Goal: Task Accomplishment & Management: Manage account settings

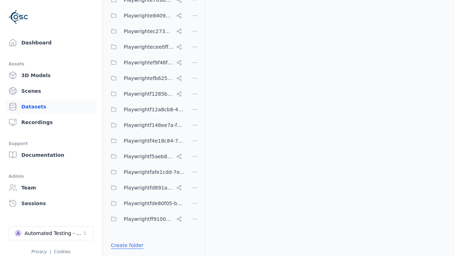
click at [125, 245] on link "Create folder" at bounding box center [127, 245] width 33 height 7
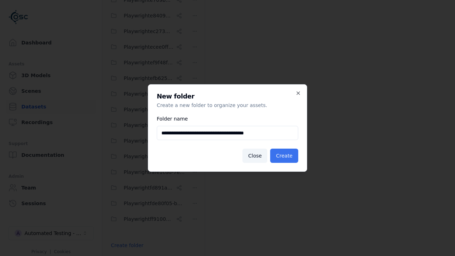
type input "**********"
click at [285, 156] on button "Create" at bounding box center [284, 155] width 28 height 14
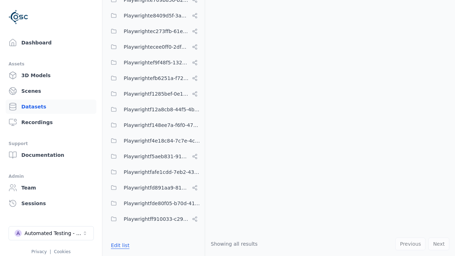
click at [119, 245] on button "Edit list" at bounding box center [120, 245] width 27 height 13
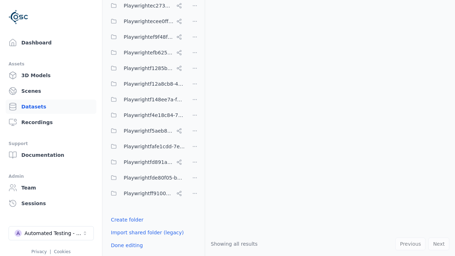
click at [195, 128] on html "Support Dashboard Assets 3D Models Scenes Datasets Recordings Support Documenta…" at bounding box center [227, 128] width 455 height 256
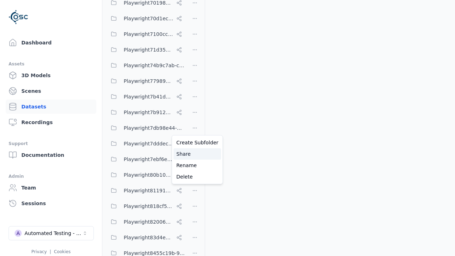
click at [194, 154] on div "Share" at bounding box center [197, 153] width 48 height 11
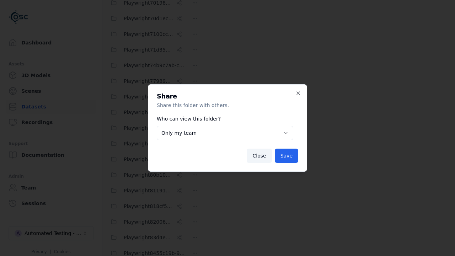
click at [225, 133] on button "Only my team" at bounding box center [225, 133] width 136 height 14
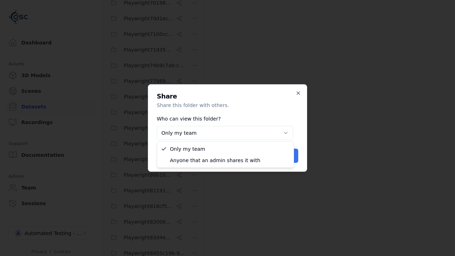
select select "****"
click at [287, 156] on button "Save" at bounding box center [286, 155] width 23 height 14
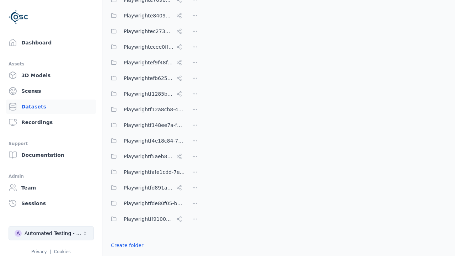
click at [51, 233] on div "Automated Testing - Playwright" at bounding box center [54, 232] width 58 height 7
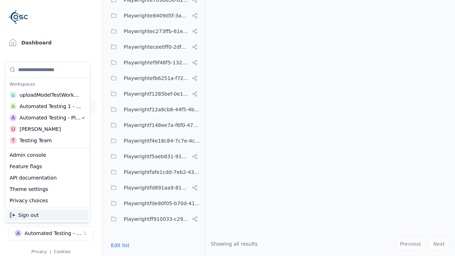
click at [48, 106] on div "Automated Testing 1 - Playwright" at bounding box center [51, 106] width 62 height 7
click at [227, 128] on html "Support Dashboard Assets 3D Models Scenes Datasets Recordings Support Documenta…" at bounding box center [227, 128] width 455 height 256
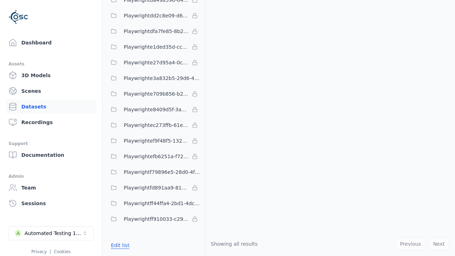
click at [119, 245] on button "Edit list" at bounding box center [120, 245] width 27 height 13
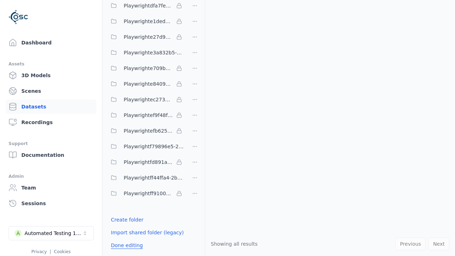
scroll to position [2064, 0]
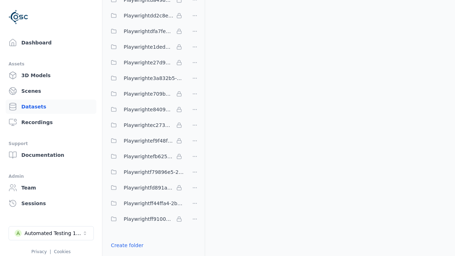
click at [144, 254] on link "Import shared folder (legacy)" at bounding box center [147, 257] width 73 height 7
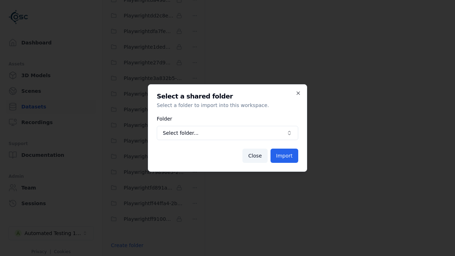
scroll to position [2069, 0]
click at [227, 133] on span "Select folder..." at bounding box center [223, 132] width 121 height 7
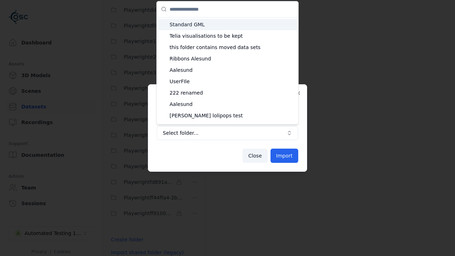
click at [232, 248] on span "Playwright7db98e44-10b8-451b-b3f4-07eb076f10a6" at bounding box center [231, 251] width 124 height 7
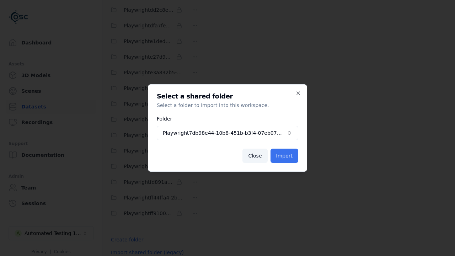
click at [285, 156] on button "Import" at bounding box center [284, 155] width 28 height 14
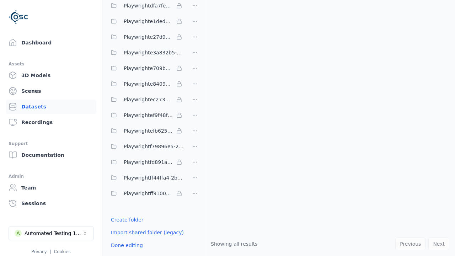
click at [195, 128] on html "Support Dashboard Assets 3D Models Scenes Datasets Recordings Support Documenta…" at bounding box center [227, 128] width 455 height 256
click at [227, 128] on html "Support Dashboard Assets 3D Models Scenes Datasets Recordings Support Documenta…" at bounding box center [227, 128] width 455 height 256
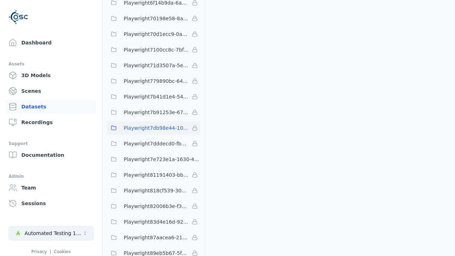
click at [51, 233] on div "Automated Testing 1 - Playwright" at bounding box center [54, 232] width 58 height 7
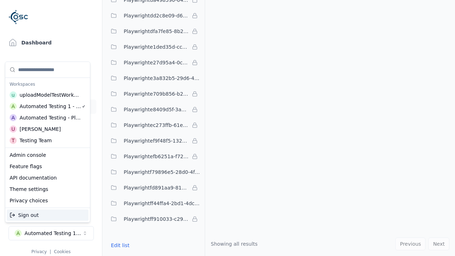
click at [46, 118] on div "Automated Testing - Playwright" at bounding box center [50, 117] width 61 height 7
click at [227, 128] on html "Support Dashboard Assets 3D Models Scenes Datasets Recordings Support Documenta…" at bounding box center [227, 128] width 455 height 256
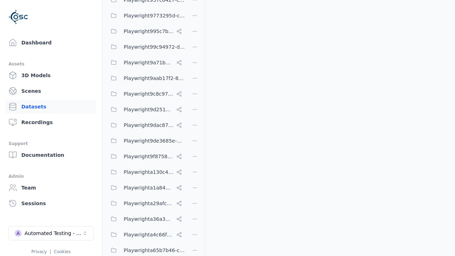
scroll to position [3158, 0]
